Goal: Task Accomplishment & Management: Manage account settings

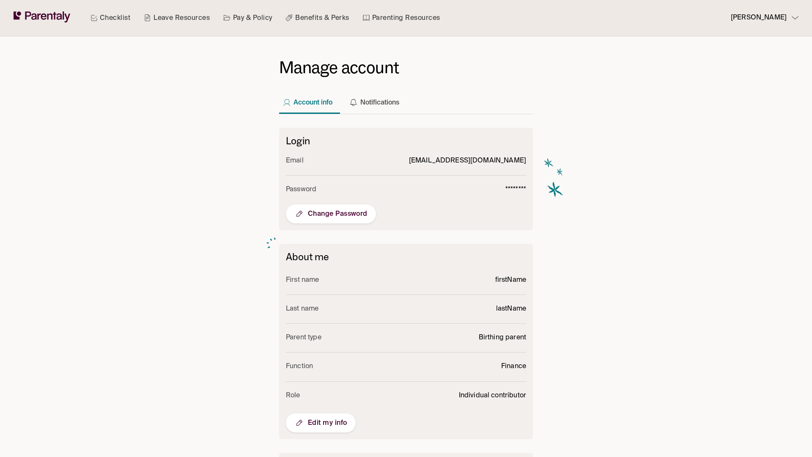
click at [320, 422] on span "Edit my info" at bounding box center [320, 422] width 53 height 10
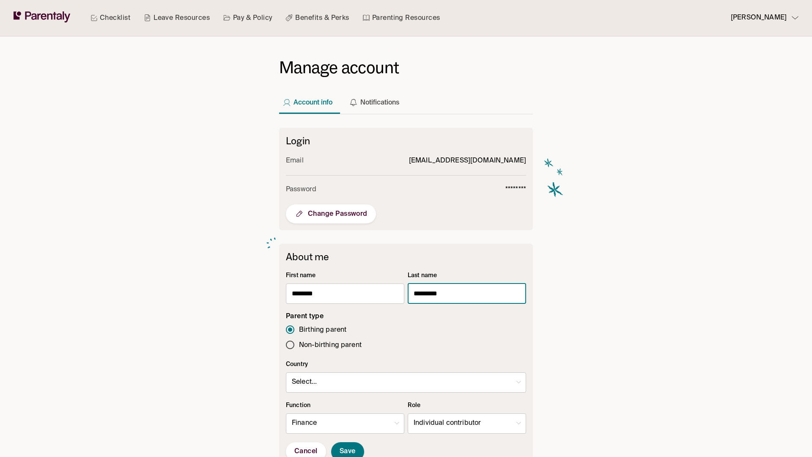
type input "*********"
click at [467, 423] on body "Checklist Leave Resources Pay & Policy Benefits & Perks Parenting Resources [PE…" at bounding box center [406, 329] width 812 height 658
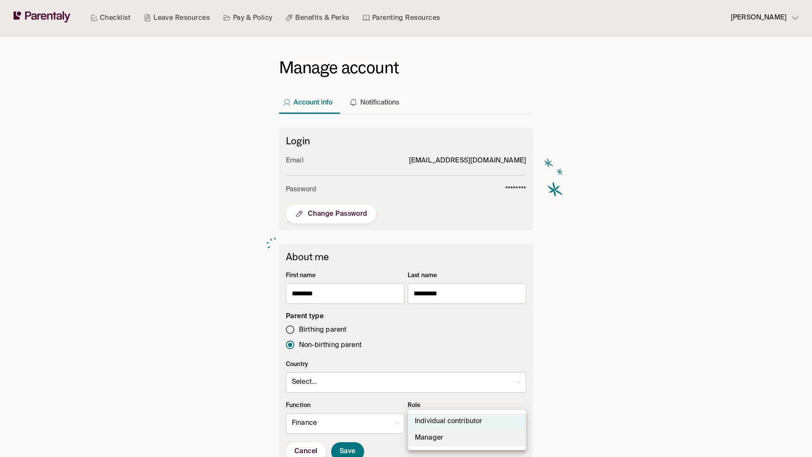
click at [467, 438] on li "Manager" at bounding box center [467, 438] width 118 height 16
type input "*"
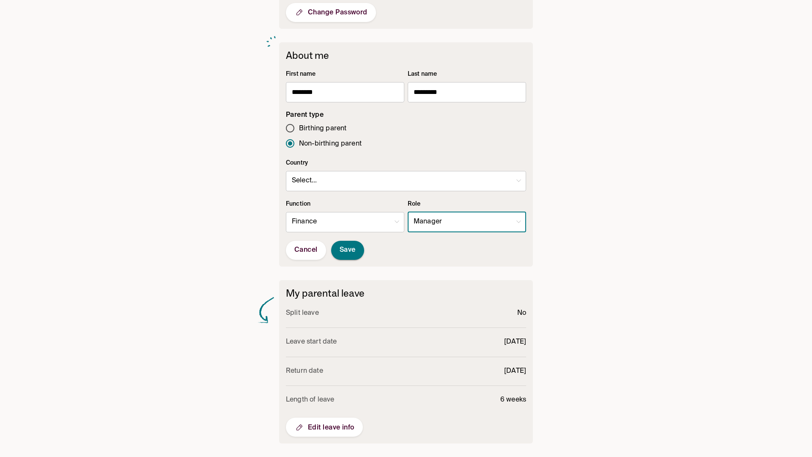
click at [348, 250] on span "Save" at bounding box center [348, 250] width 16 height 9
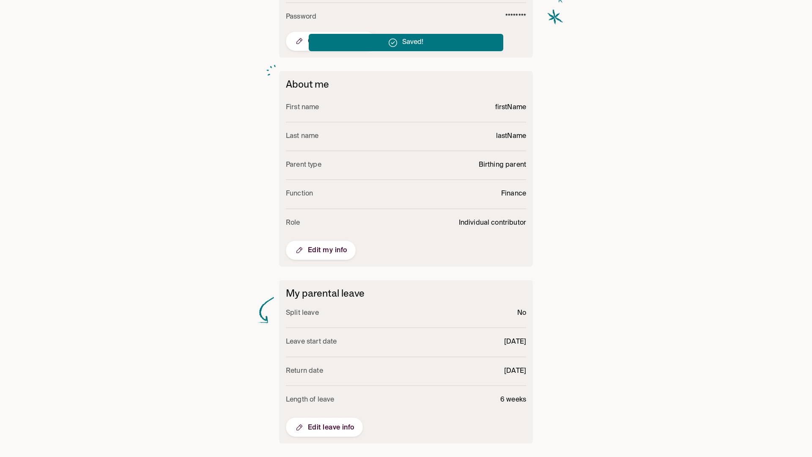
scroll to position [172, 0]
